Goal: Task Accomplishment & Management: Use online tool/utility

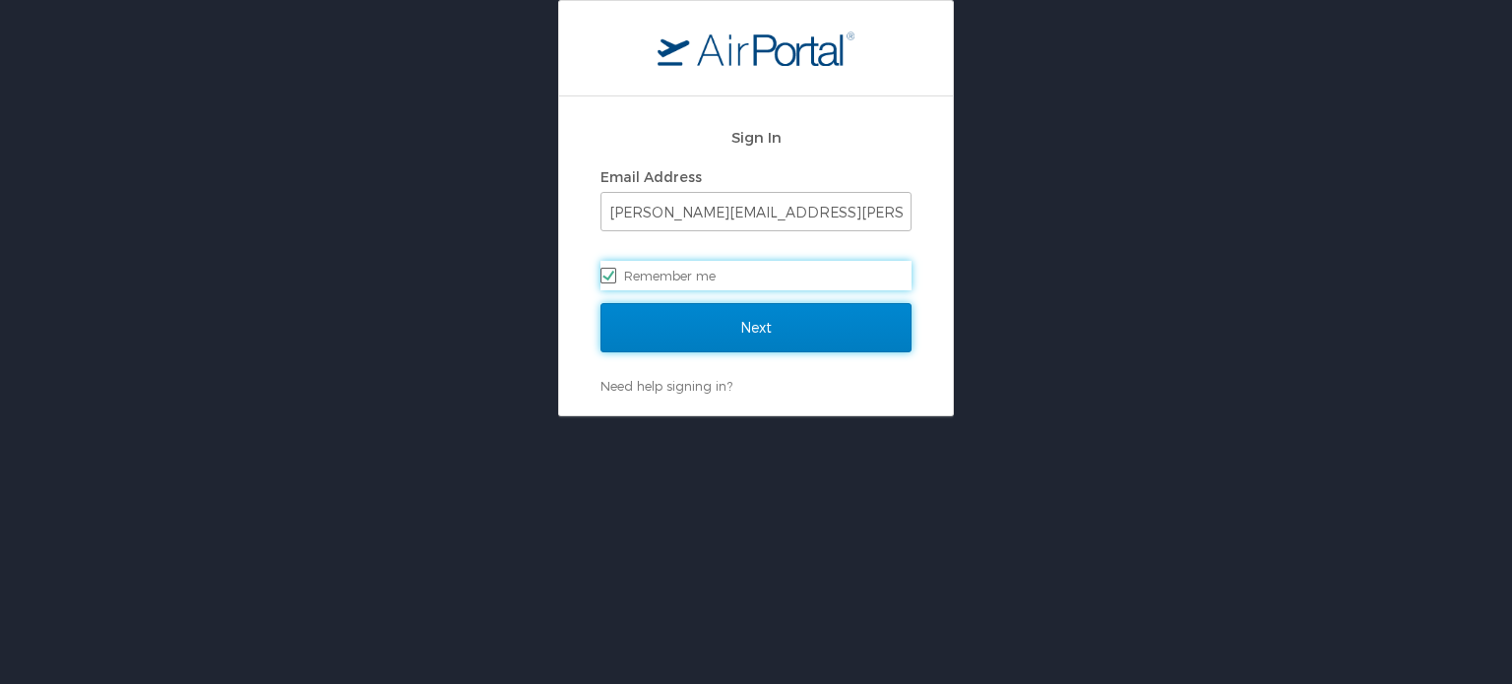
click at [739, 334] on input "Next" at bounding box center [755, 327] width 311 height 49
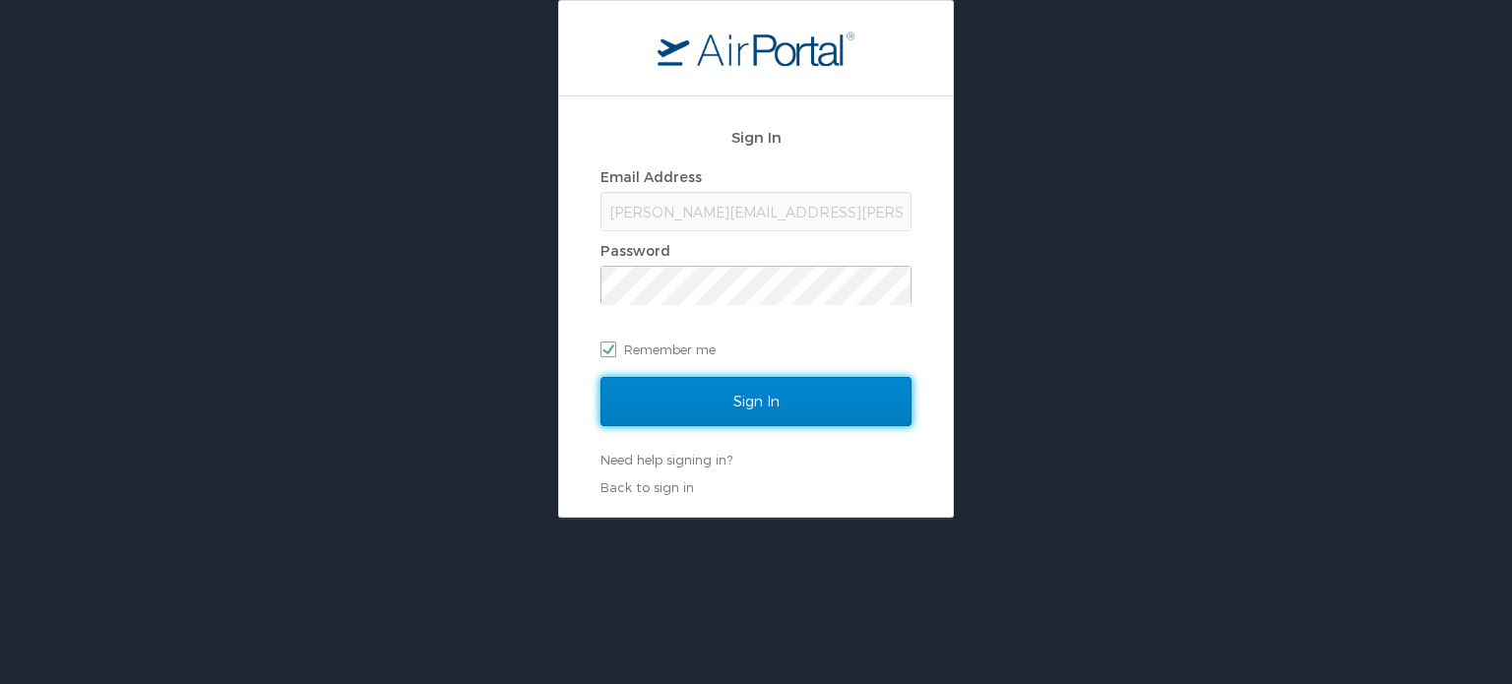
click at [676, 391] on input "Sign In" at bounding box center [755, 401] width 311 height 49
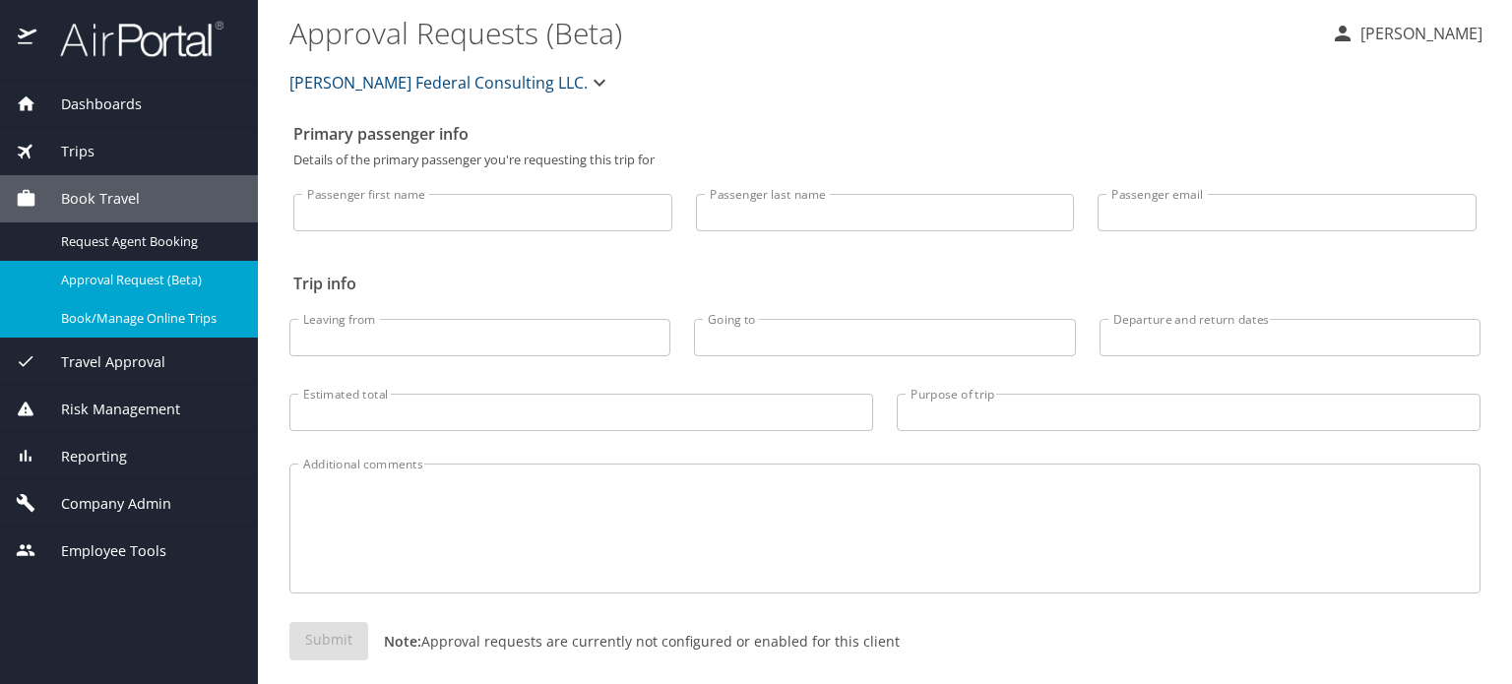
click at [169, 310] on span "Book/Manage Online Trips" at bounding box center [147, 318] width 173 height 19
